Goal: Information Seeking & Learning: Learn about a topic

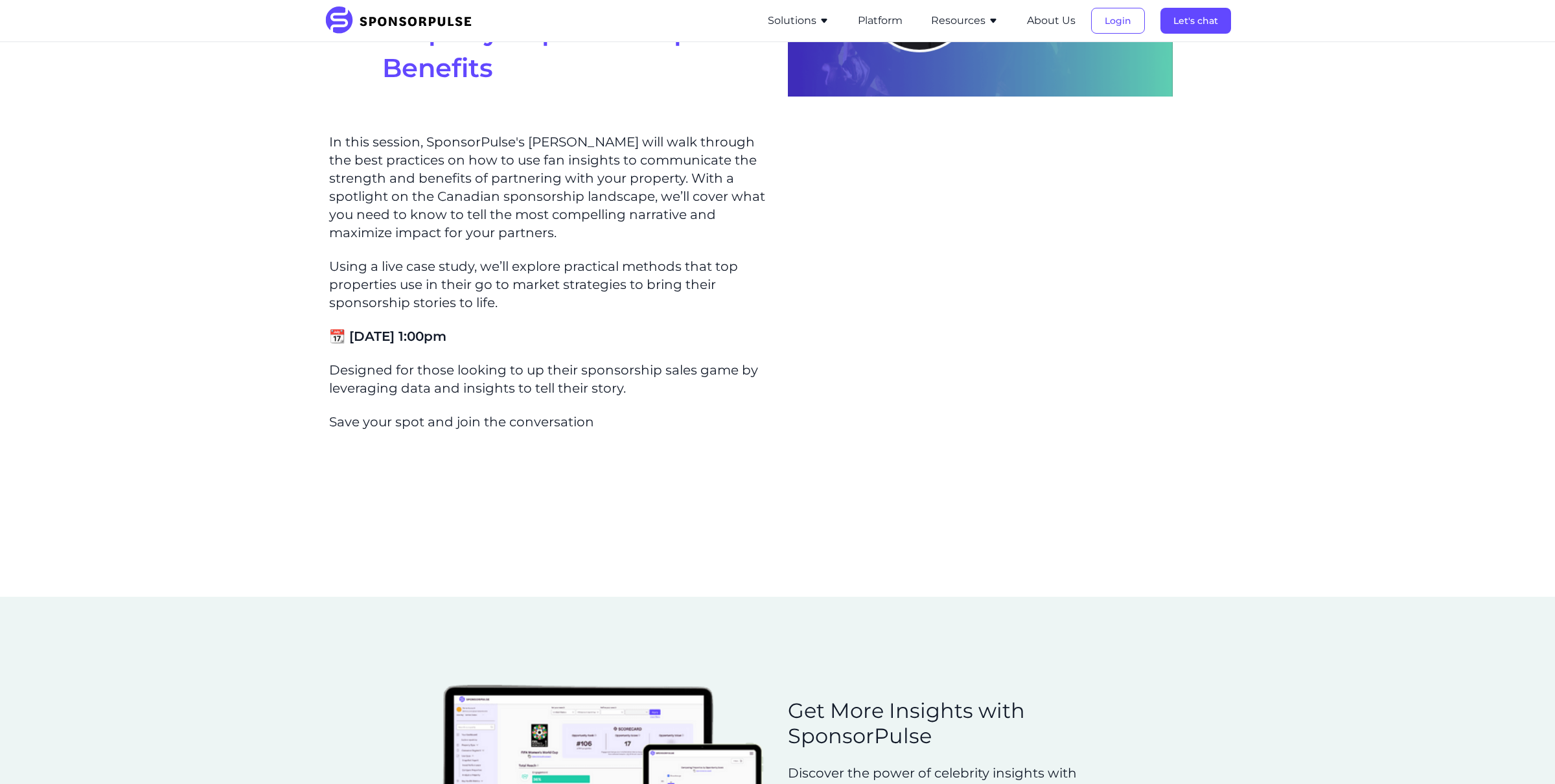
scroll to position [156, 0]
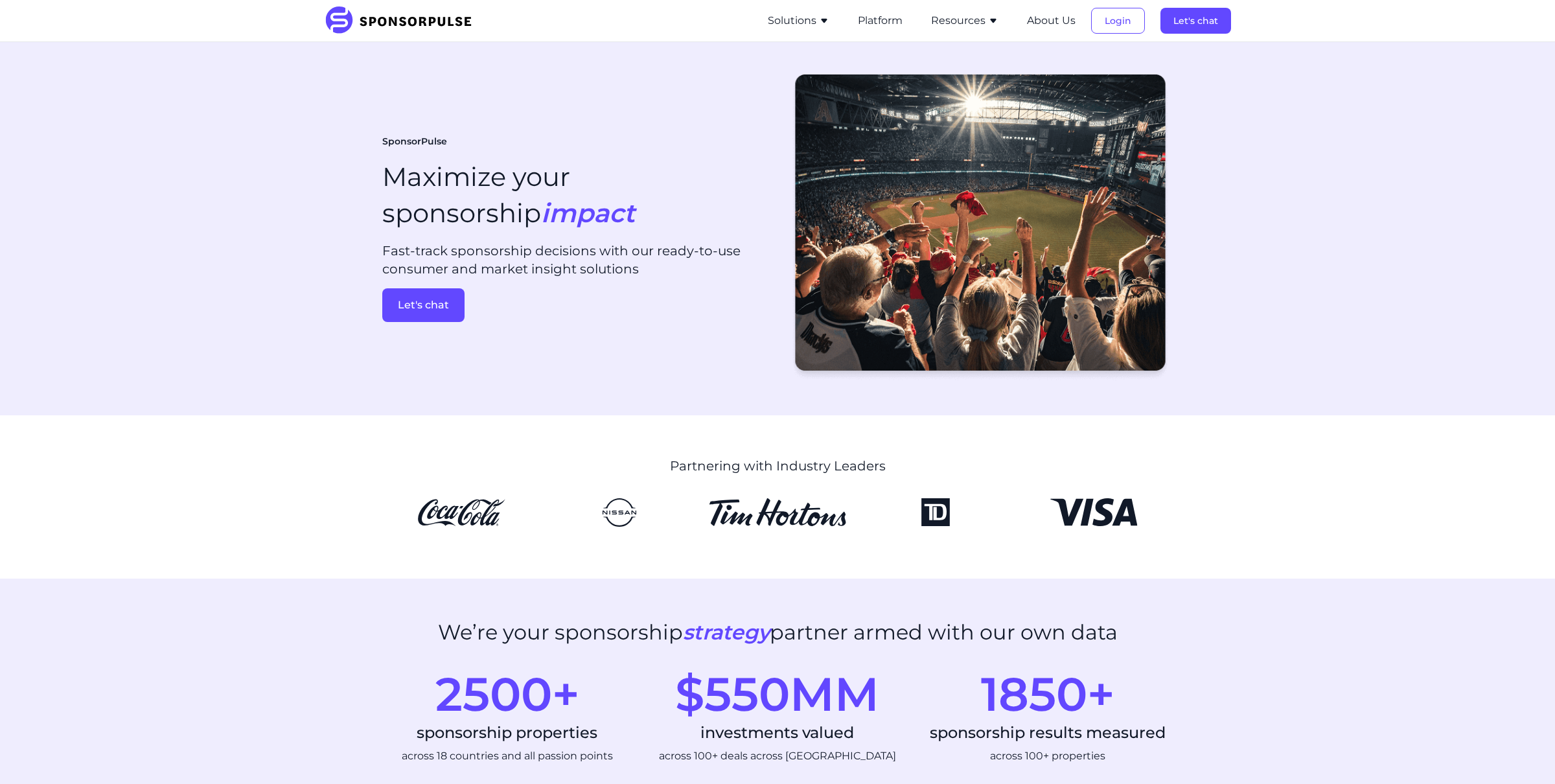
click at [966, 21] on button "Resources" at bounding box center [964, 20] width 68 height 15
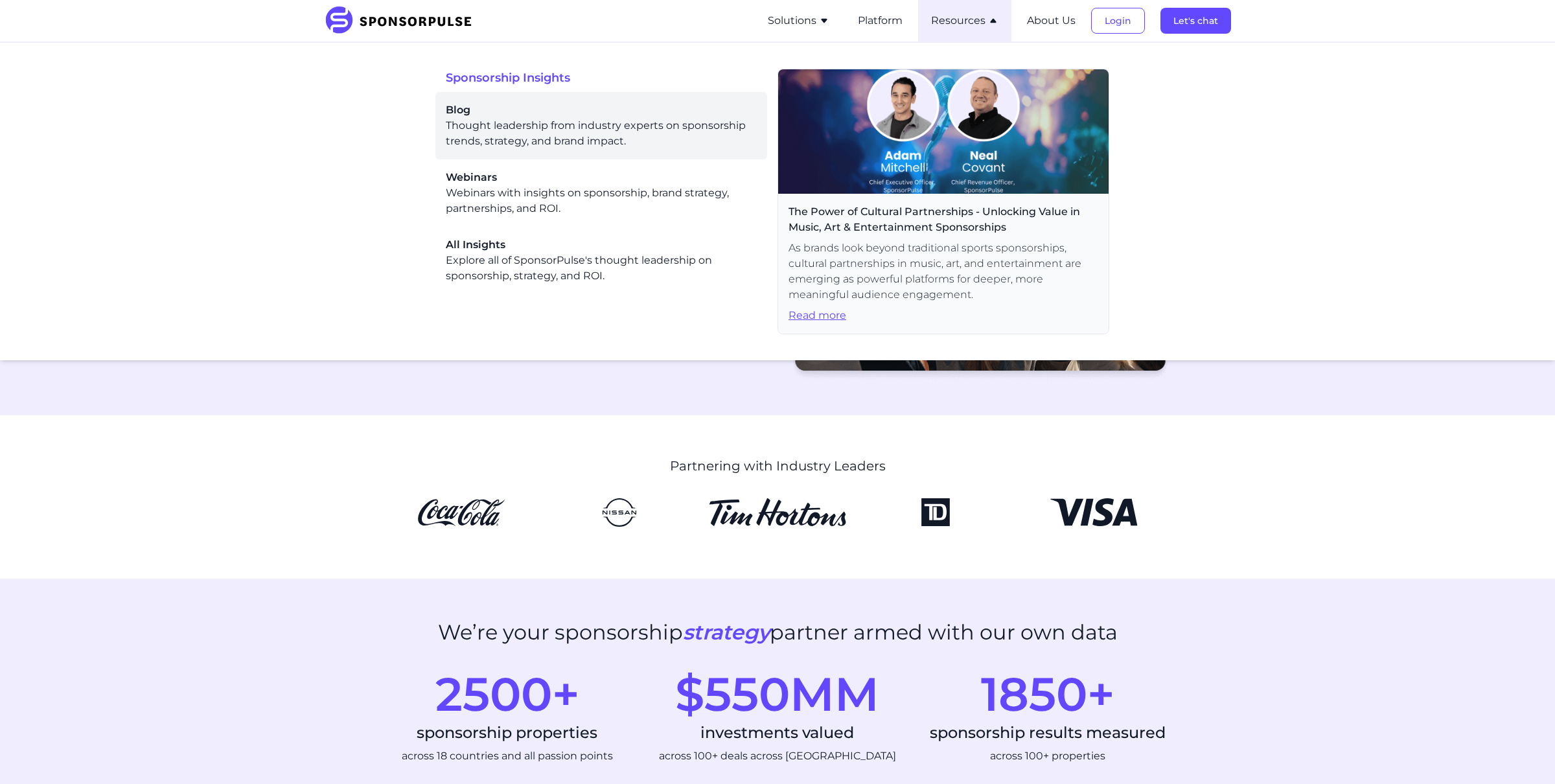
click at [545, 130] on div "Blog Thought leadership from industry experts on sponsorship trends, strategy, …" at bounding box center [601, 126] width 311 height 47
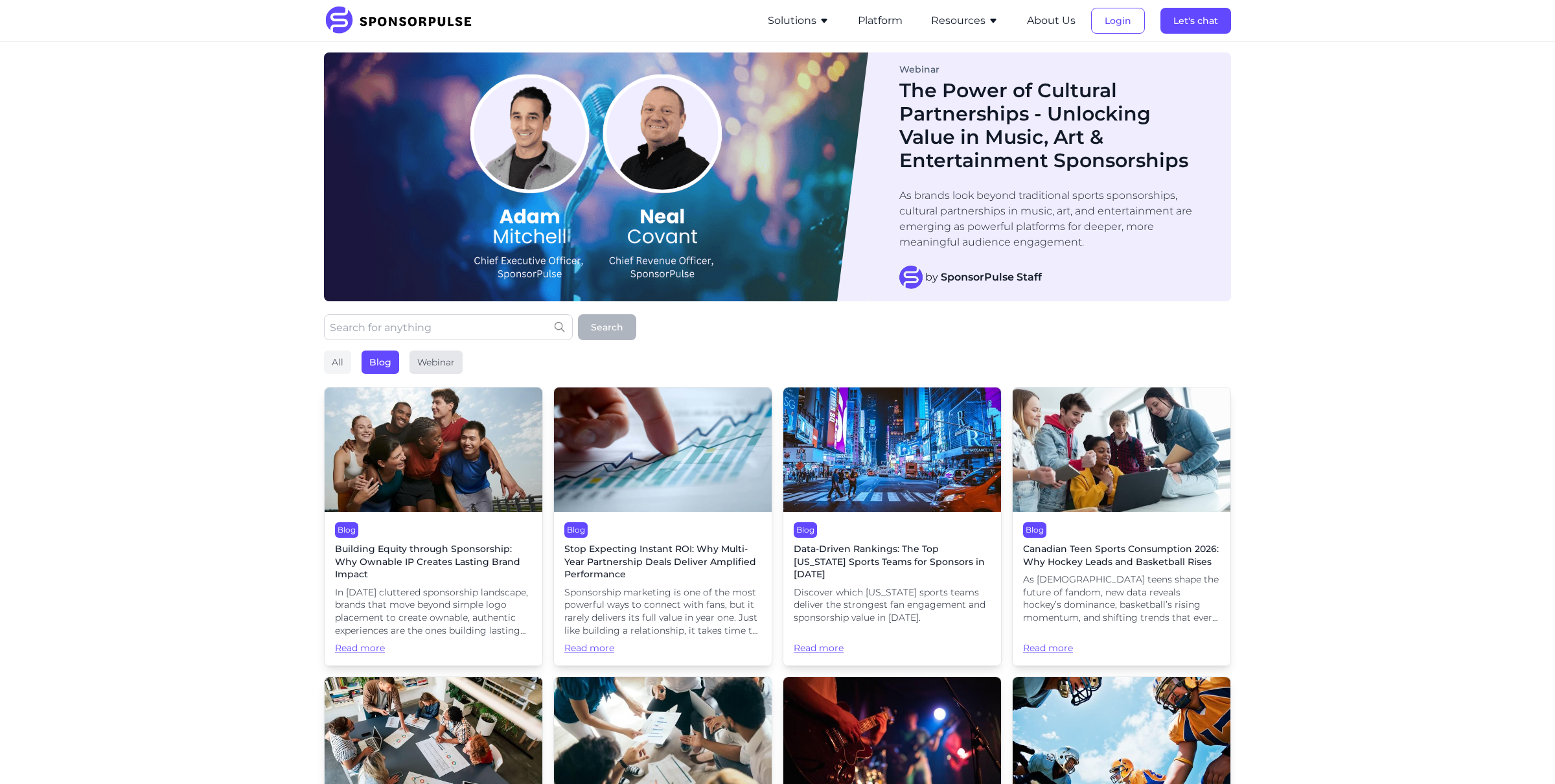
click at [425, 358] on div "Webinar" at bounding box center [436, 362] width 53 height 23
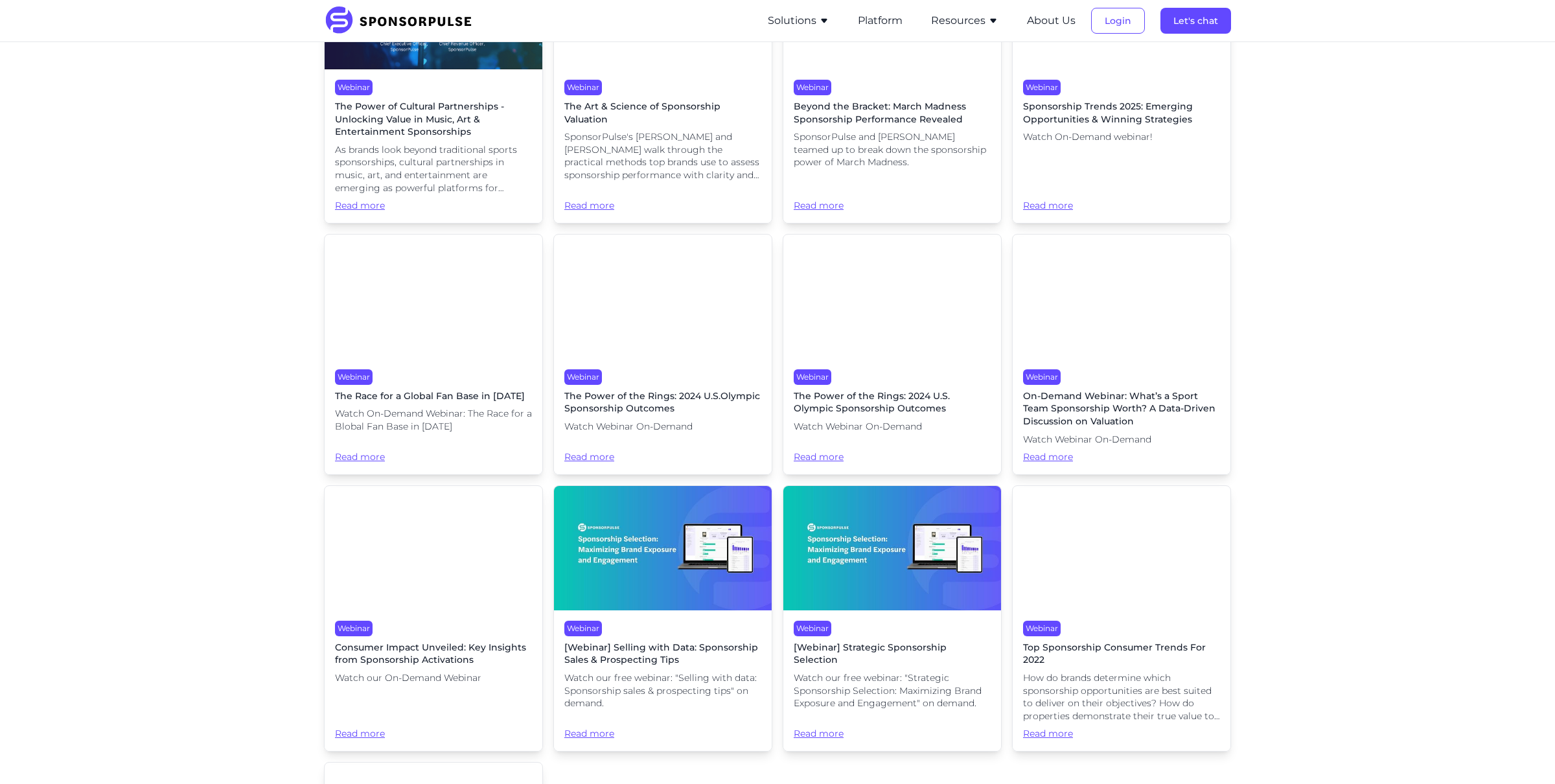
scroll to position [445, 0]
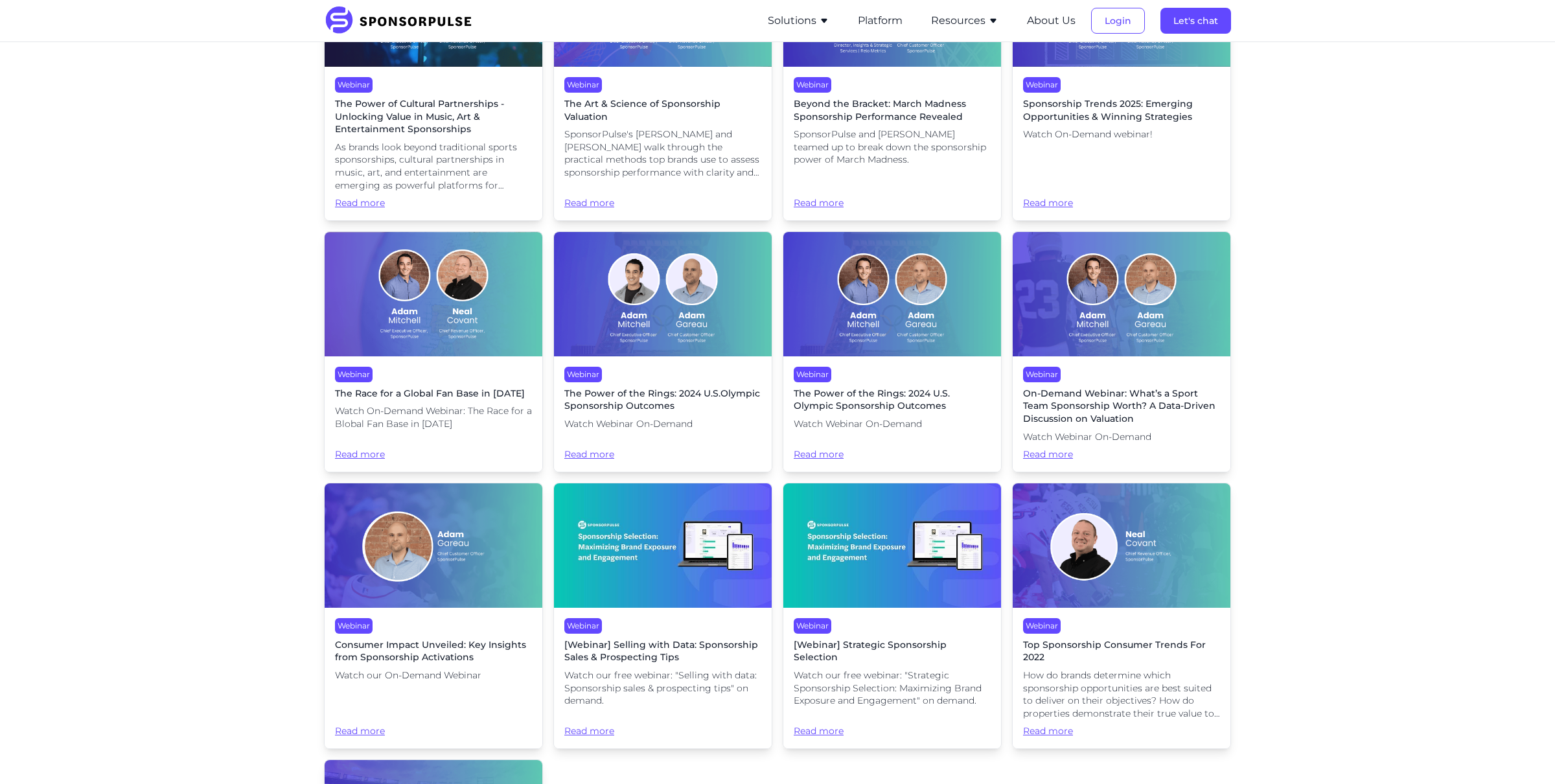
click at [624, 538] on img at bounding box center [662, 545] width 217 height 124
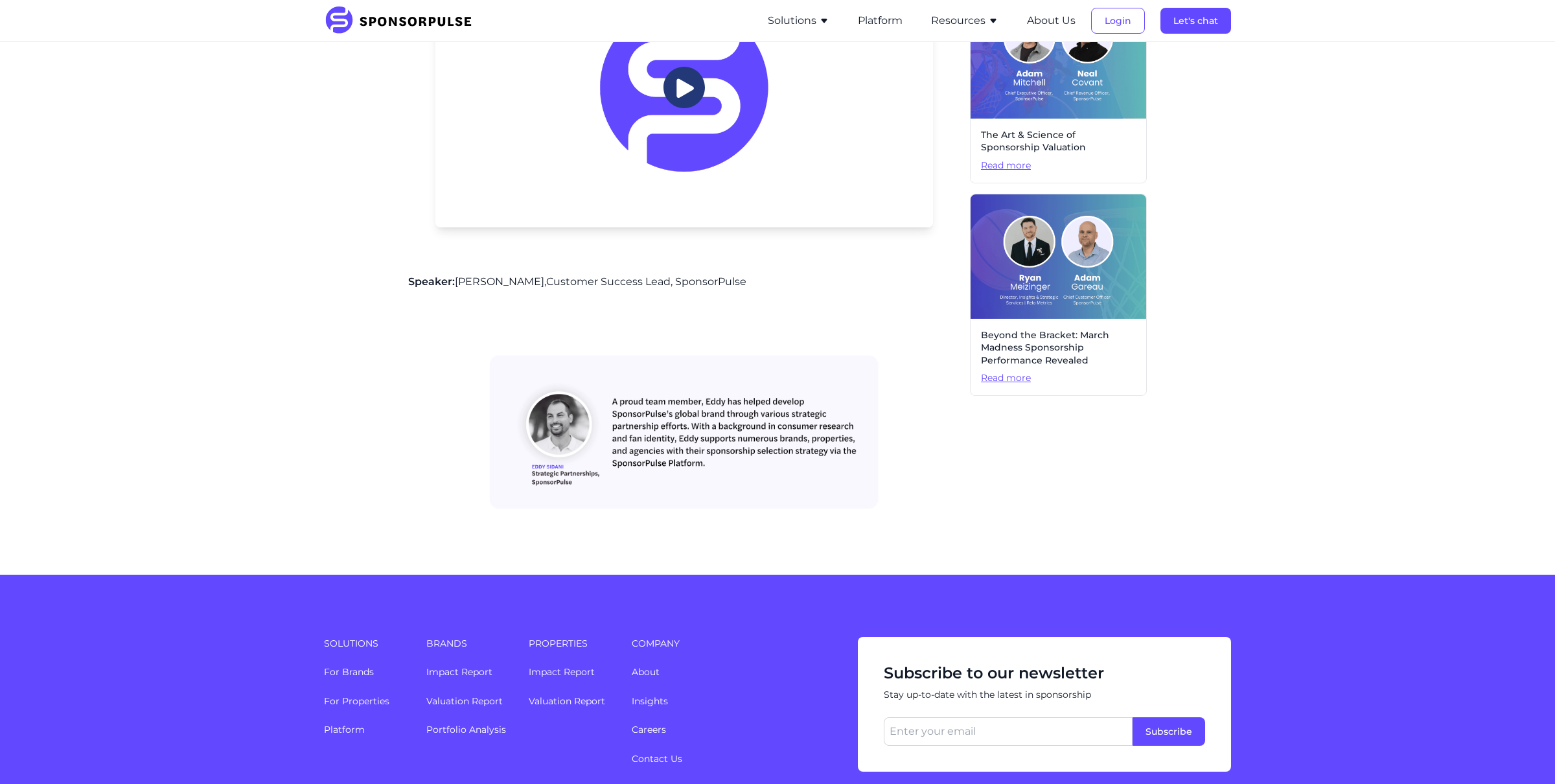
scroll to position [733, 0]
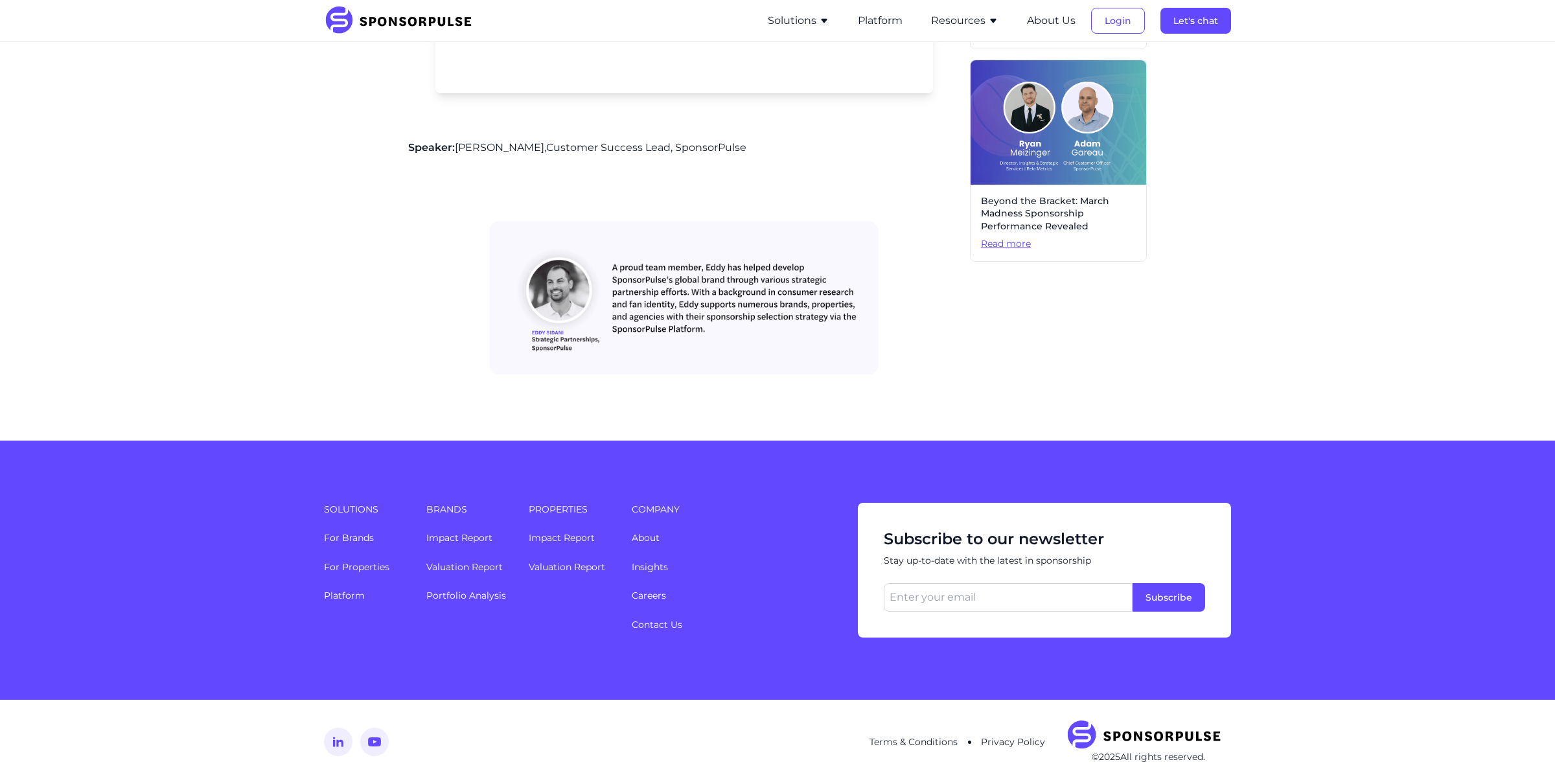
click at [662, 318] on img at bounding box center [684, 290] width 551 height 217
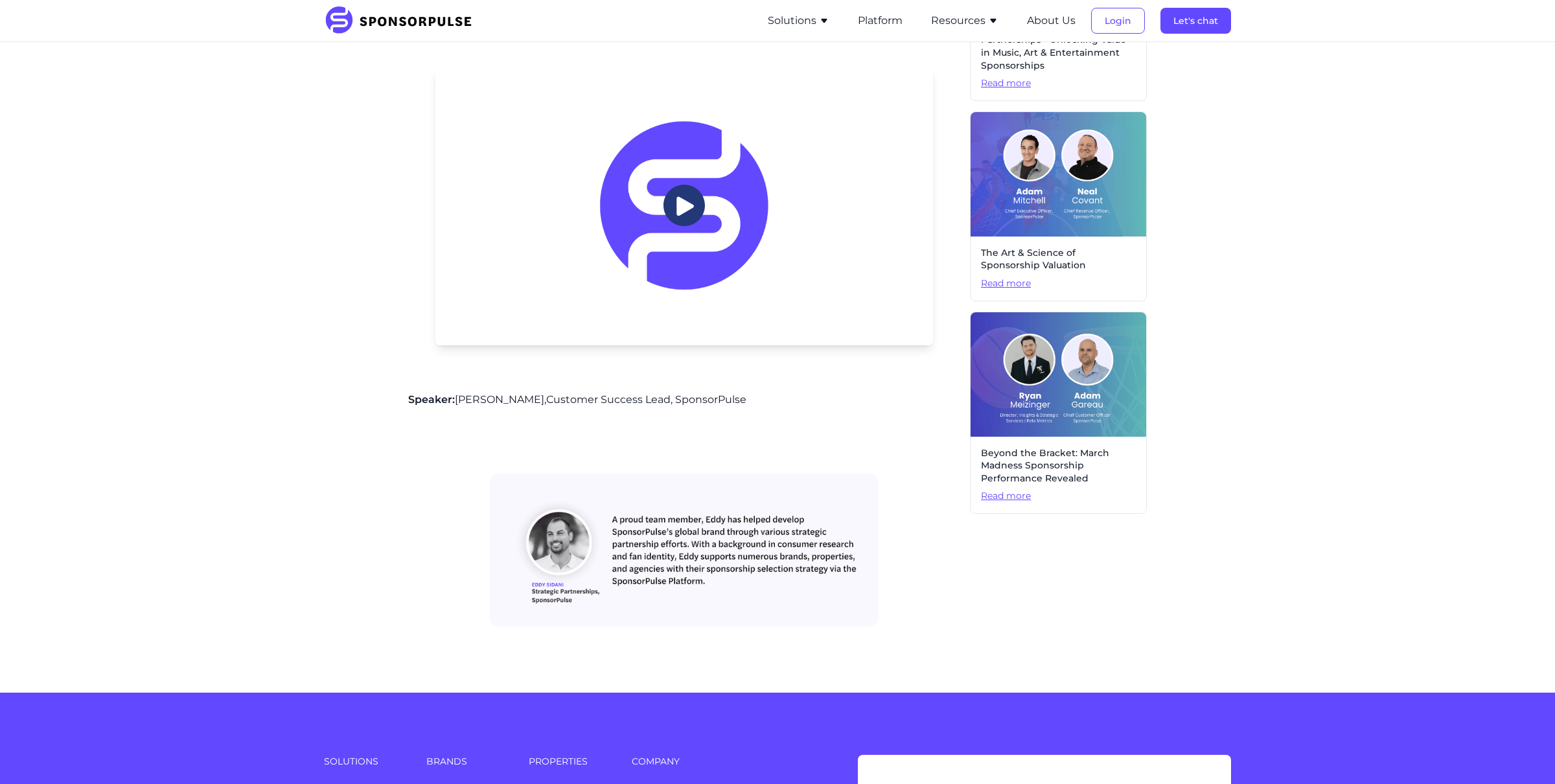
scroll to position [474, 0]
